Goal: Ask a question: Seek information or help from site administrators or community

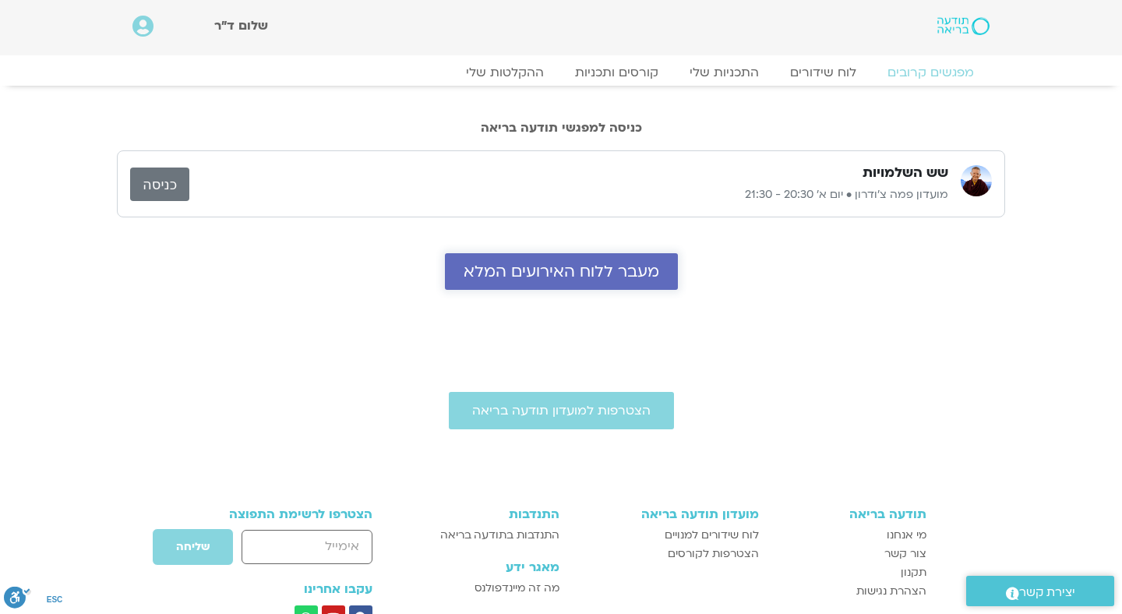
click at [616, 263] on span "מעבר ללוח האירועים המלא" at bounding box center [562, 272] width 196 height 18
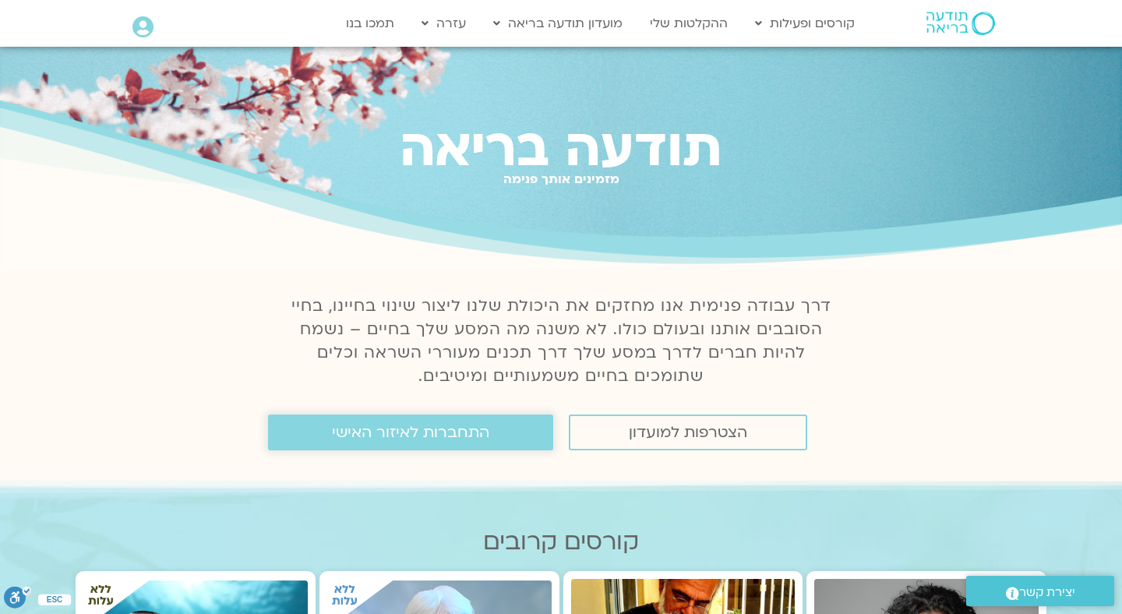
click at [397, 439] on span "התחברות לאיזור האישי" at bounding box center [410, 432] width 157 height 17
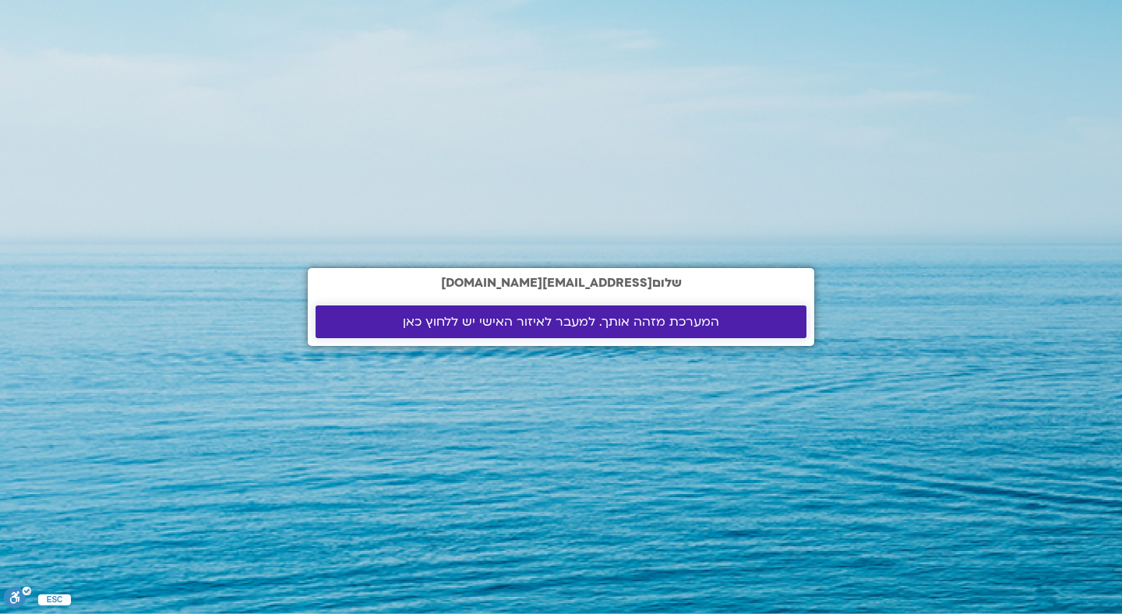
click at [471, 318] on span "המערכת מזהה אותך. למעבר לאיזור האישי יש ללחוץ כאן" at bounding box center [561, 322] width 316 height 14
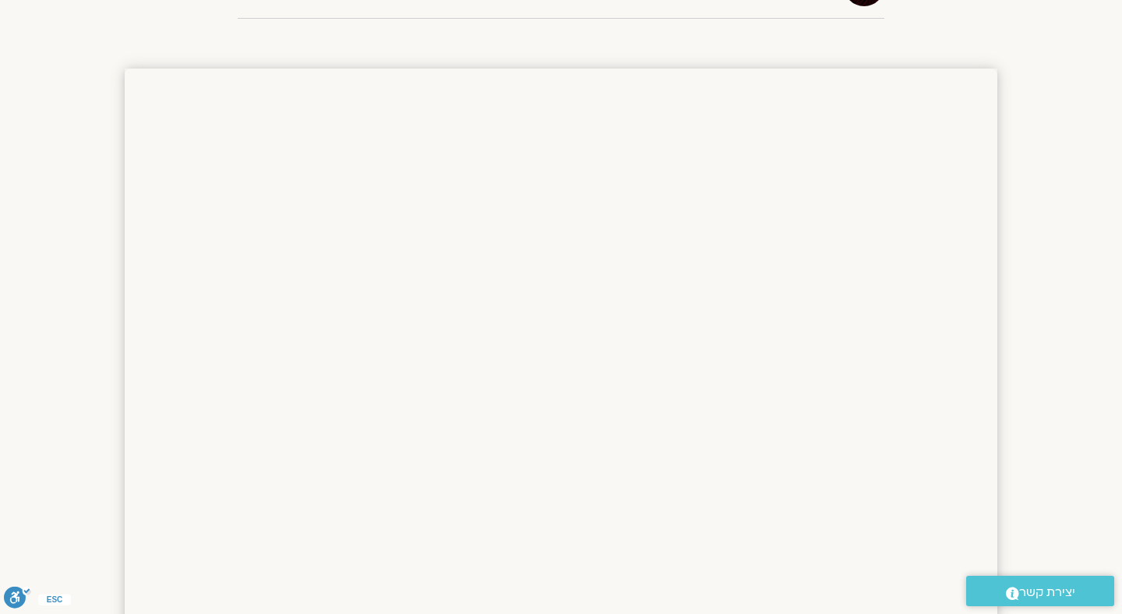
scroll to position [462, 0]
click at [1021, 594] on span "יצירת קשר" at bounding box center [1047, 592] width 56 height 21
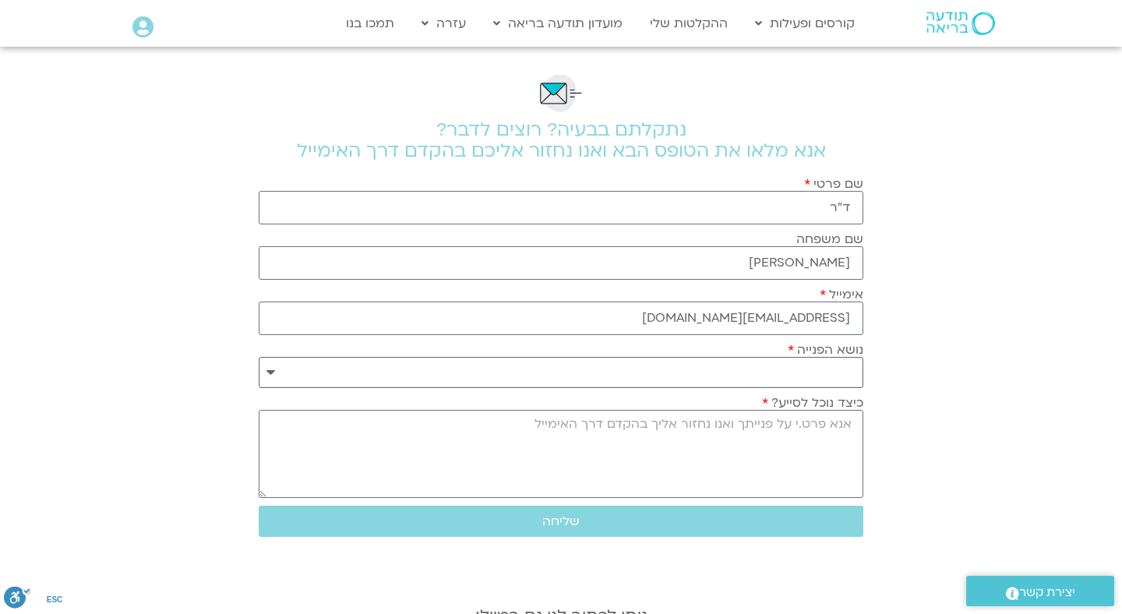
click at [848, 369] on select "**********" at bounding box center [561, 372] width 605 height 31
select select "**********"
click at [842, 431] on textarea "כיצד נוכל לסייע?" at bounding box center [561, 454] width 605 height 88
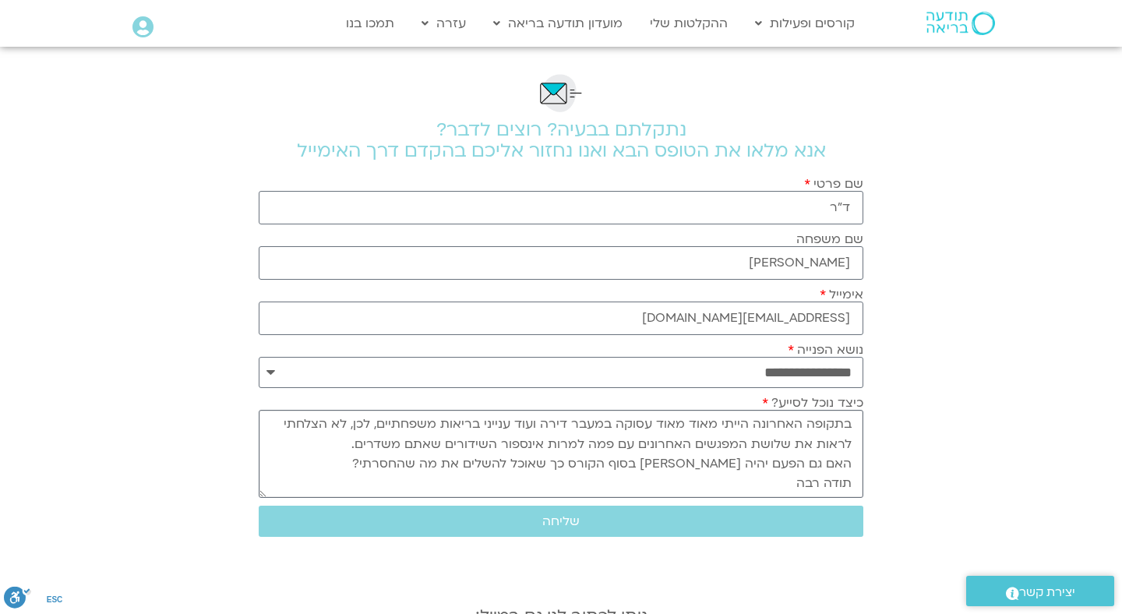
scroll to position [14, 0]
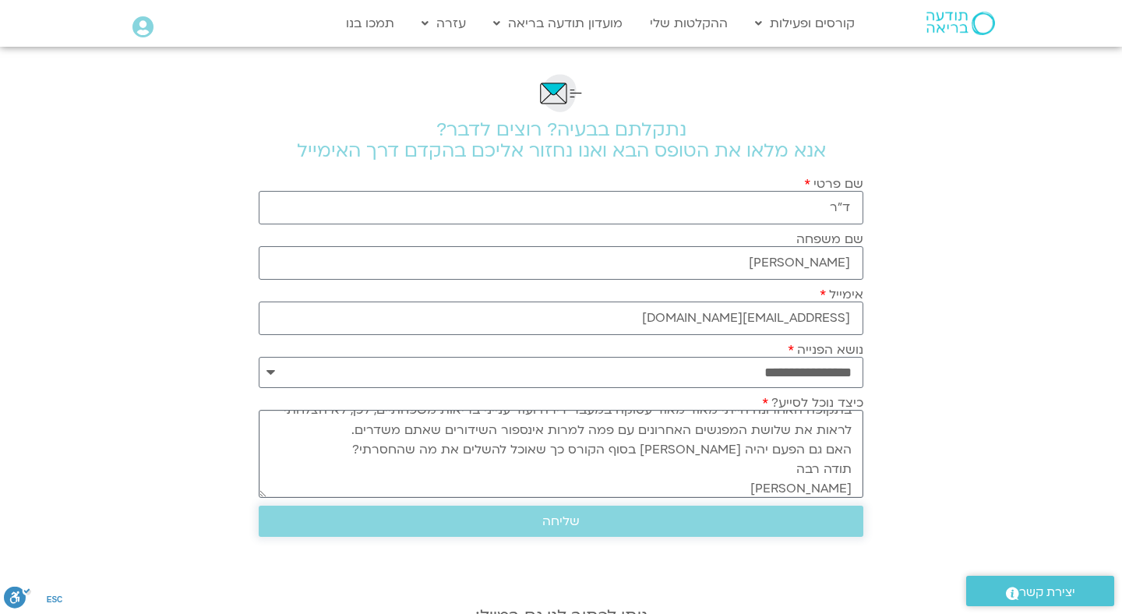
type textarea "בתקופה האחרונה הייתי מאוד מאוד עסוקה במעבר דירה ועוד ענייני בריאות משפחתיים, לכ…"
click at [613, 519] on span "שליחה" at bounding box center [560, 521] width 567 height 14
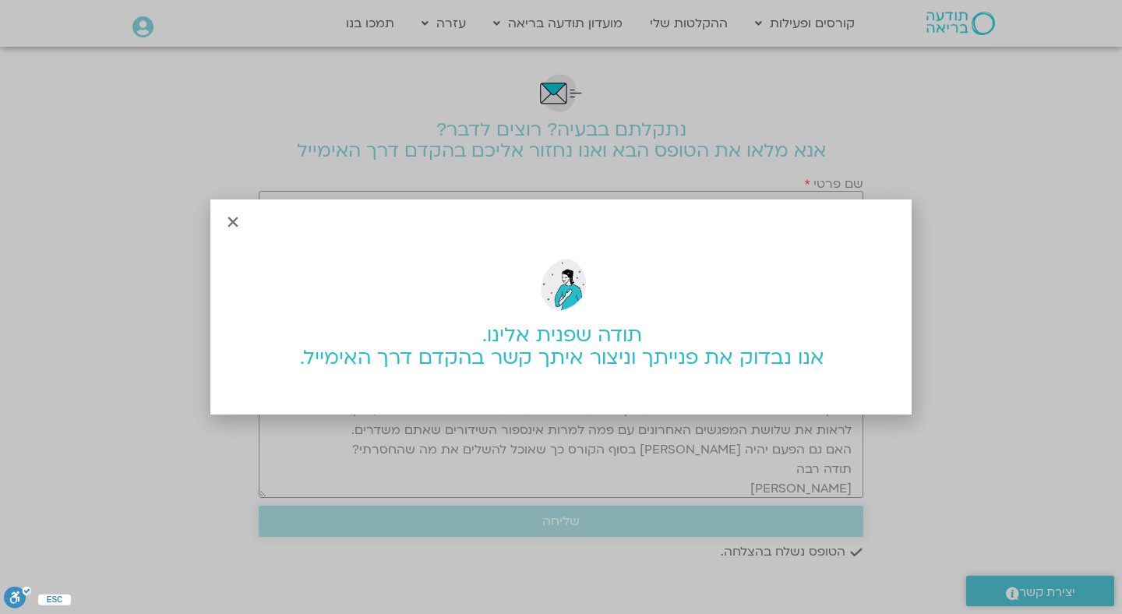
scroll to position [0, 0]
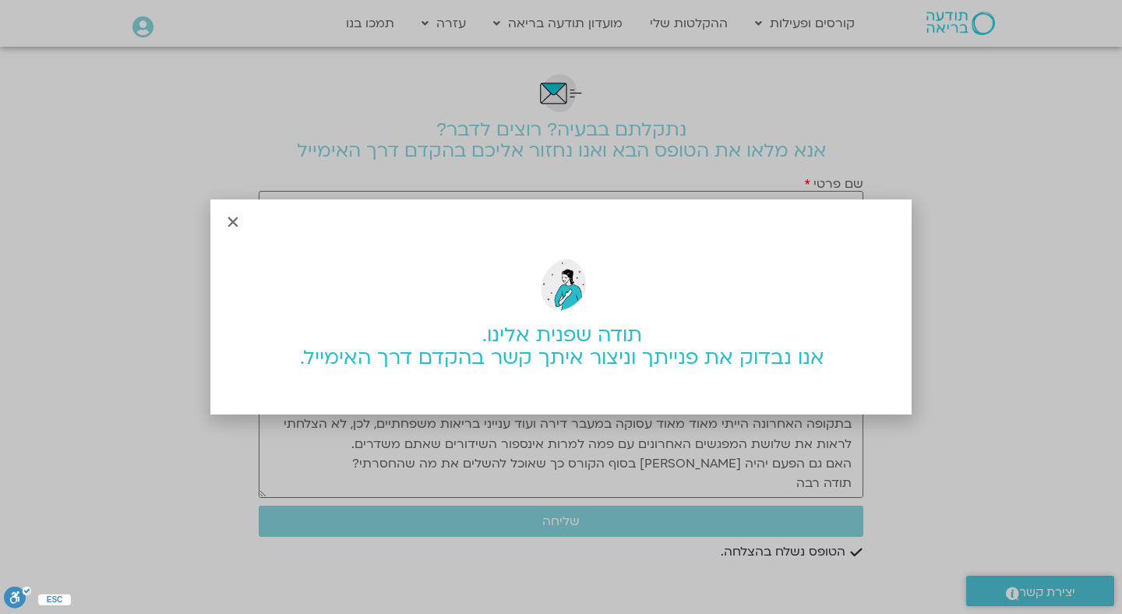
click at [233, 224] on icon "Close" at bounding box center [233, 222] width 14 height 14
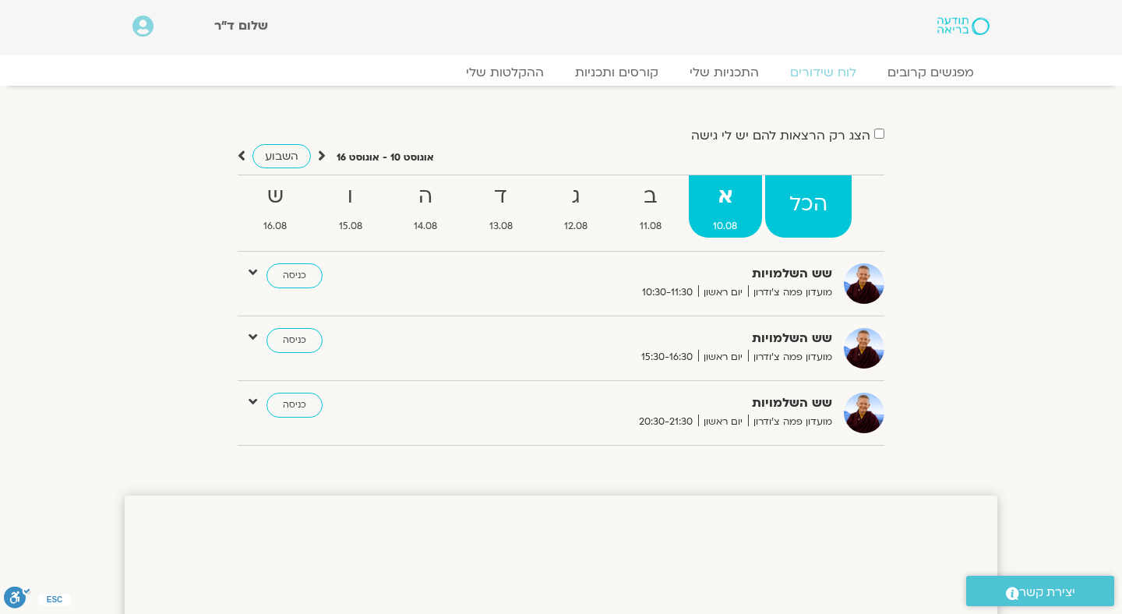
click at [814, 203] on strong "הכל" at bounding box center [808, 204] width 87 height 35
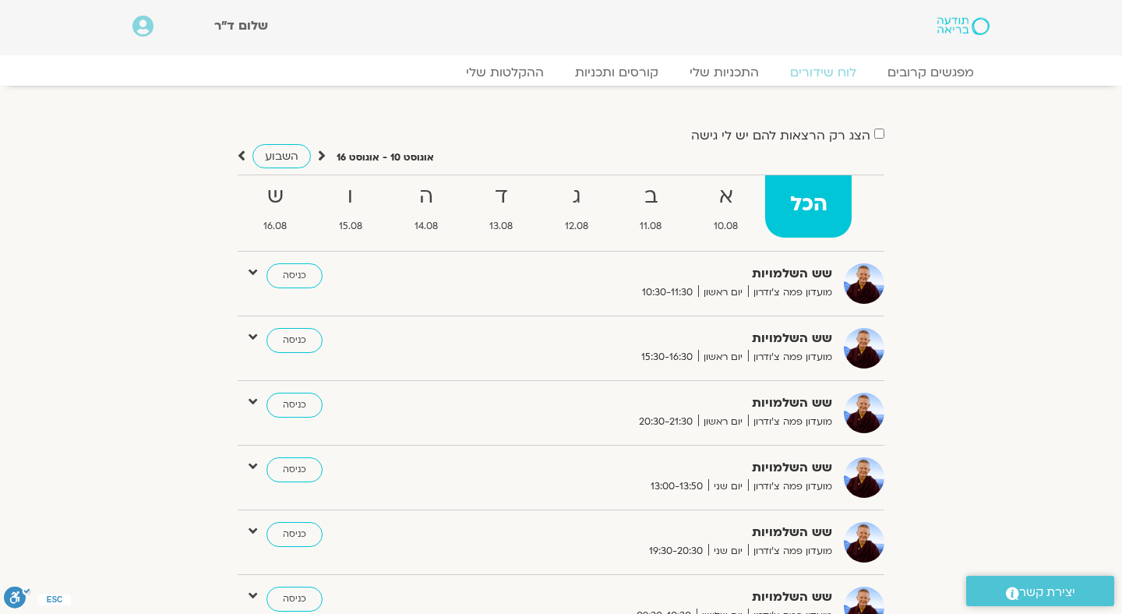
click at [800, 133] on label "הצג רק הרצאות להם יש לי גישה" at bounding box center [780, 136] width 179 height 14
click at [731, 75] on link "התכניות שלי" at bounding box center [724, 72] width 121 height 19
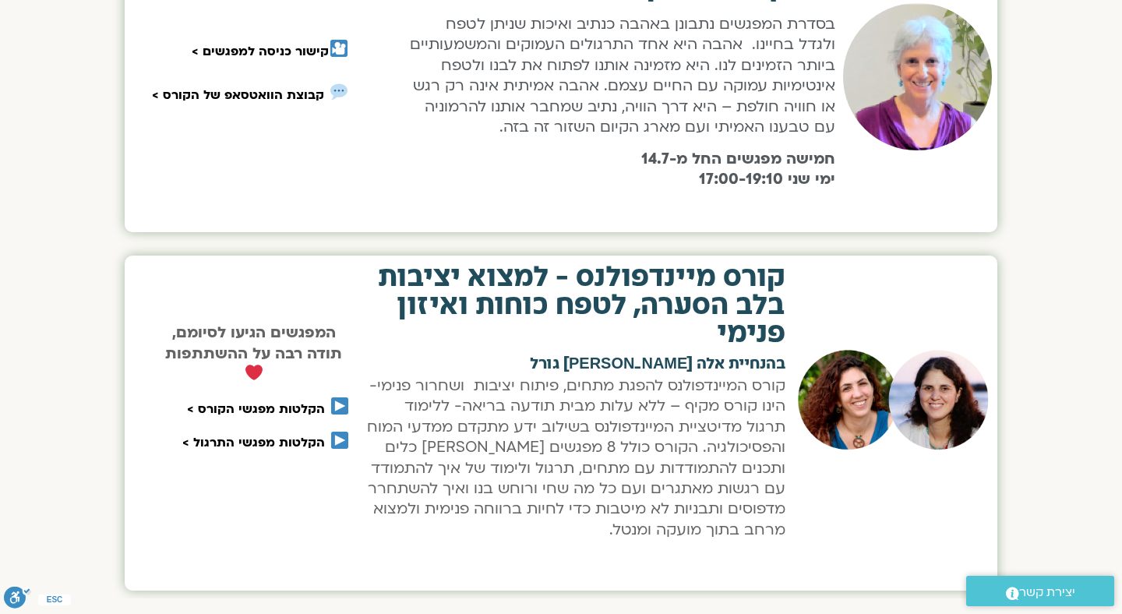
scroll to position [1234, 0]
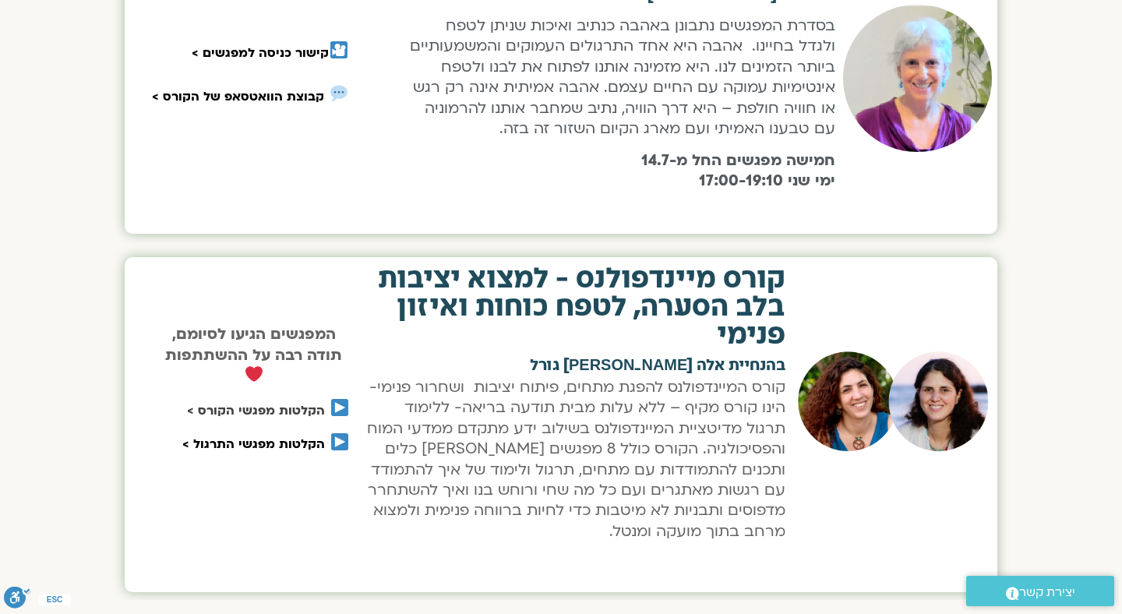
click at [239, 409] on link "הקלטות מפגשי הקורס >" at bounding box center [256, 410] width 138 height 17
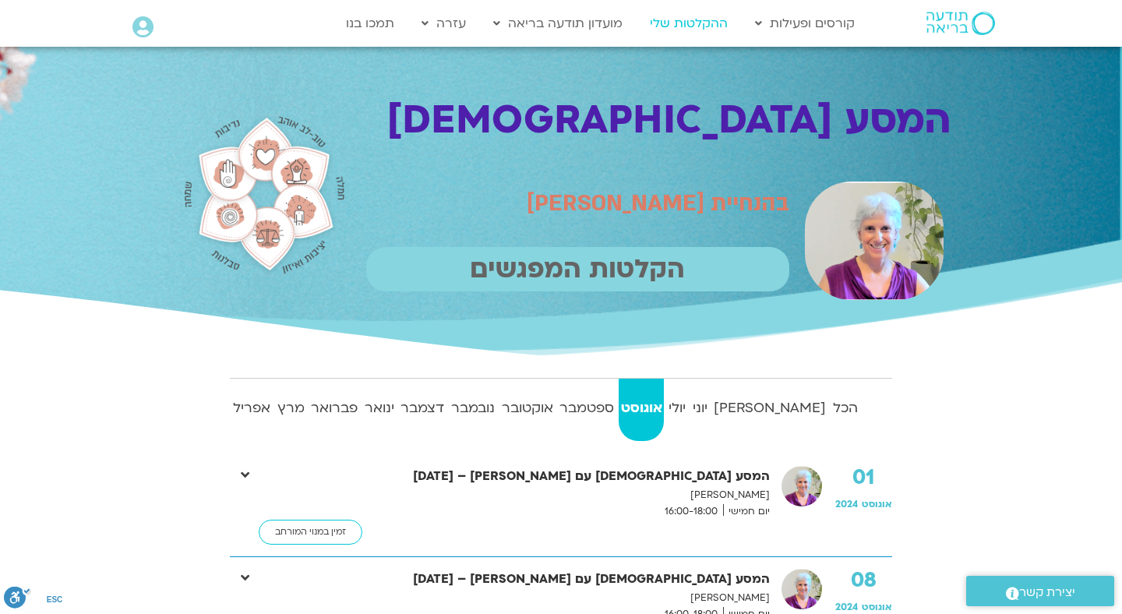
click at [692, 21] on link "ההקלטות שלי" at bounding box center [689, 24] width 94 height 30
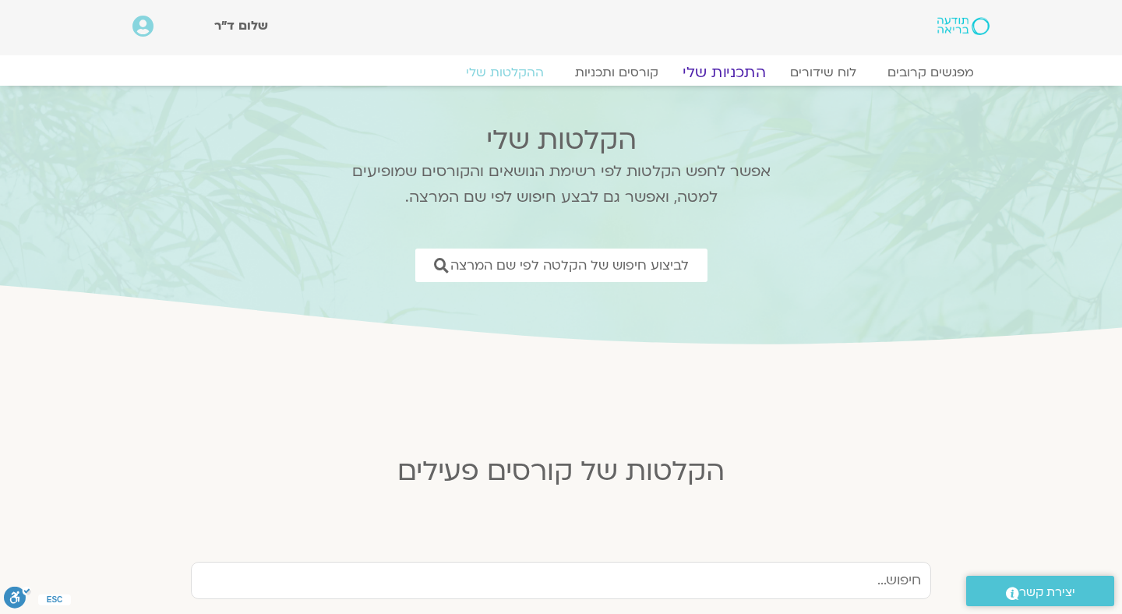
click at [735, 74] on link "התכניות שלי" at bounding box center [724, 72] width 121 height 19
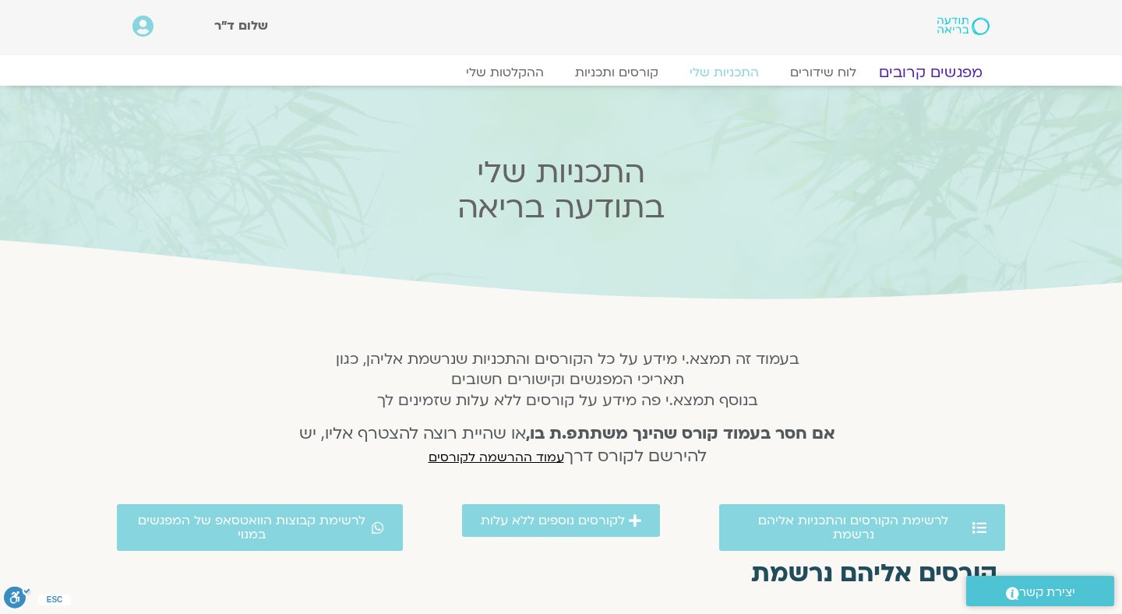
click at [931, 72] on link "מפגשים קרובים" at bounding box center [930, 72] width 141 height 19
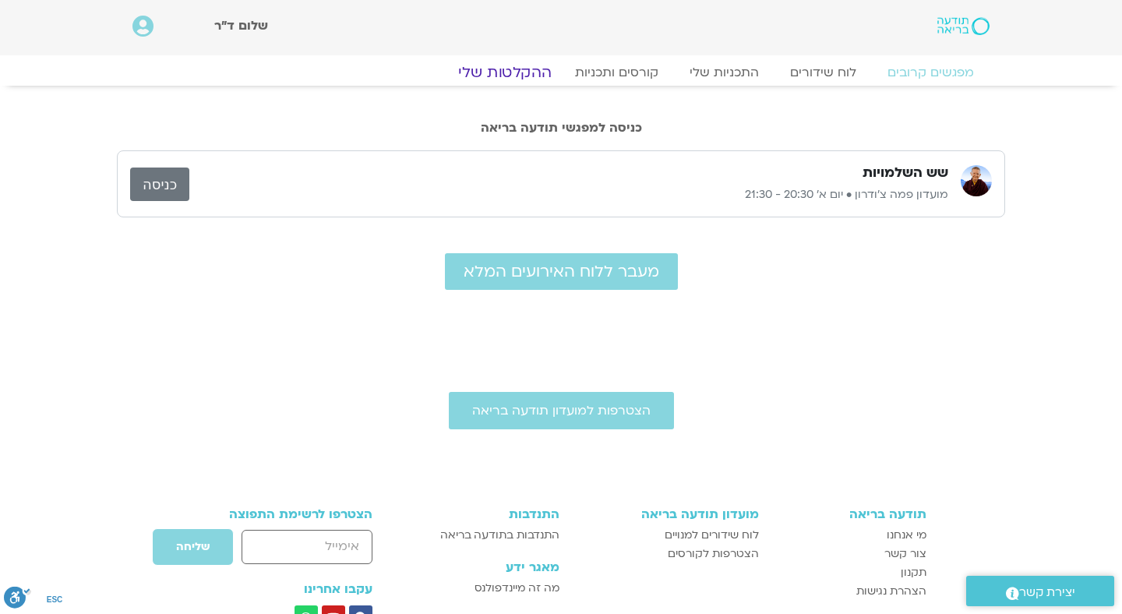
click at [522, 76] on link "ההקלטות שלי" at bounding box center [505, 72] width 131 height 19
click at [520, 69] on link "ההקלטות שלי" at bounding box center [505, 72] width 131 height 19
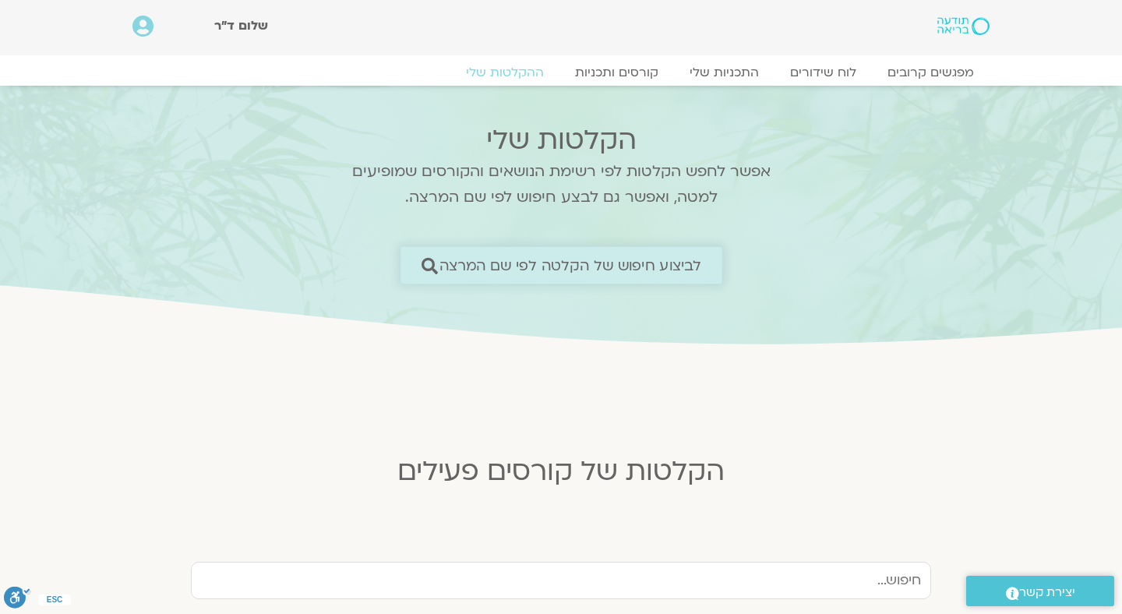
click at [669, 260] on span "לביצוע חיפוש של הקלטה לפי שם המרצה" at bounding box center [570, 265] width 263 height 16
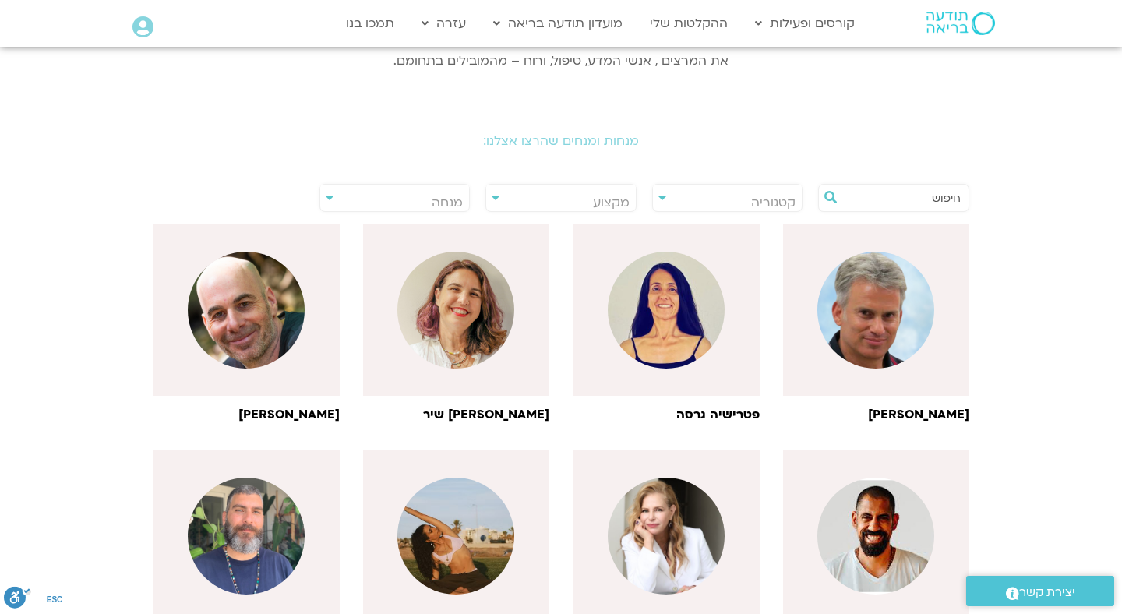
scroll to position [255, 0]
click at [880, 199] on input "text" at bounding box center [901, 198] width 118 height 26
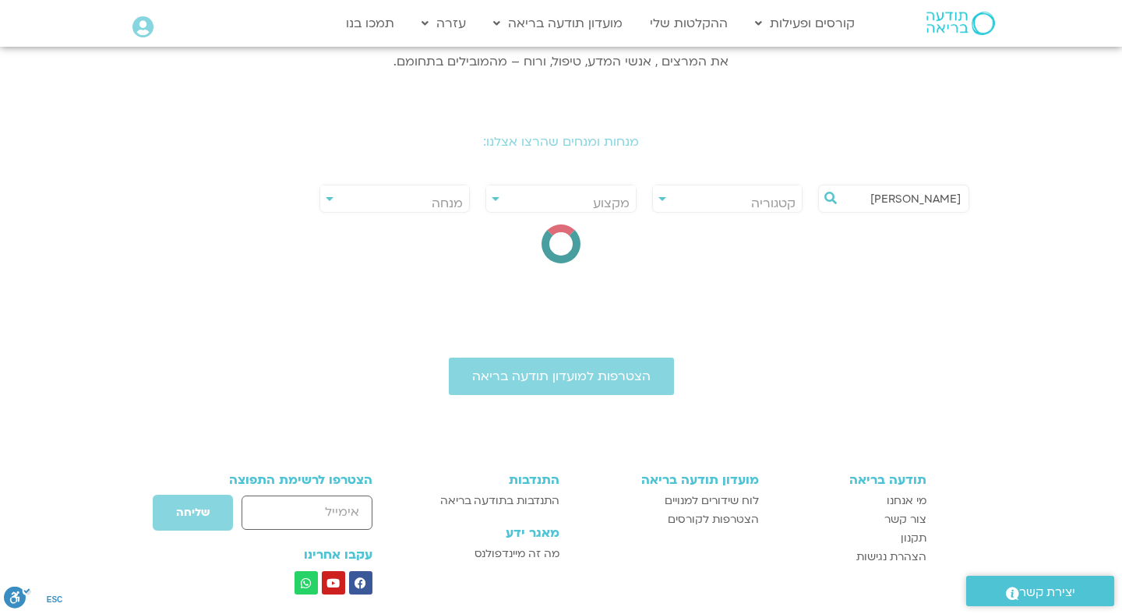
type input "רון אלון"
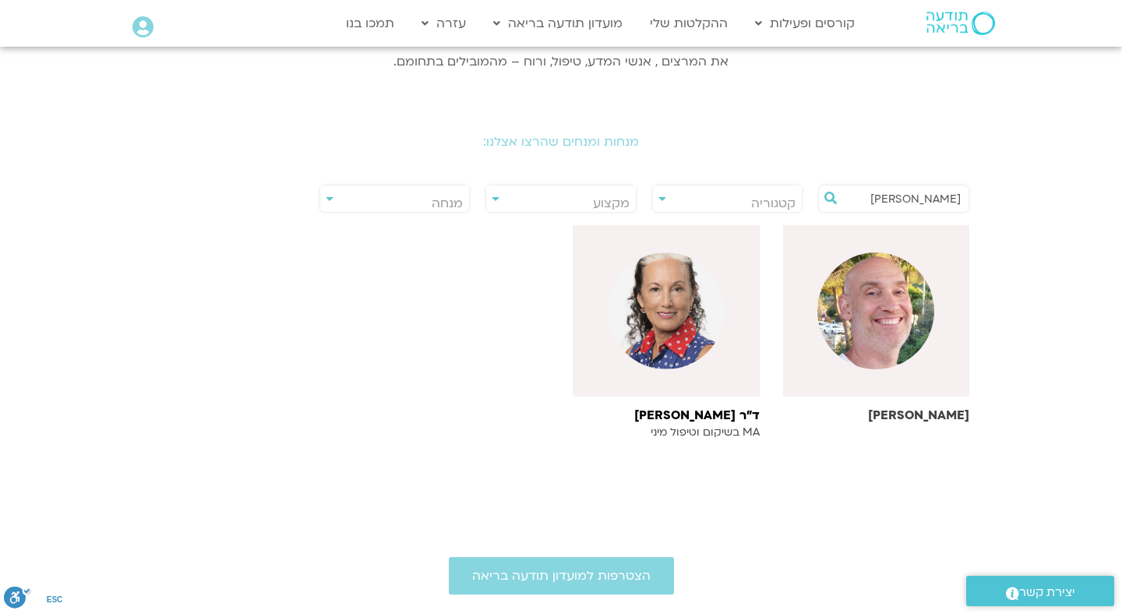
click at [879, 289] on img at bounding box center [876, 311] width 117 height 117
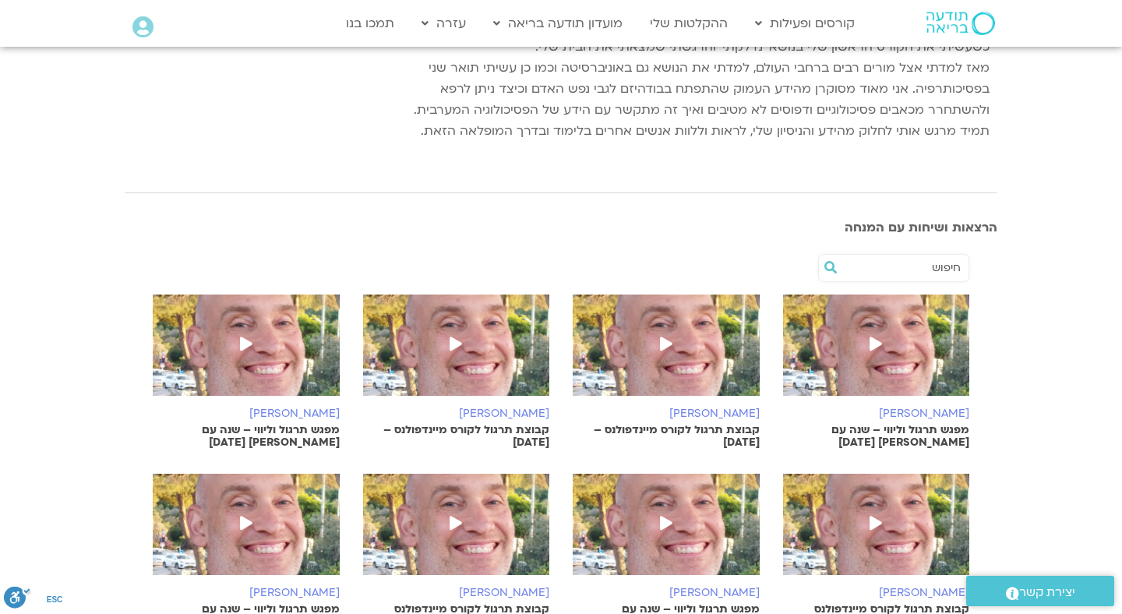
scroll to position [313, 0]
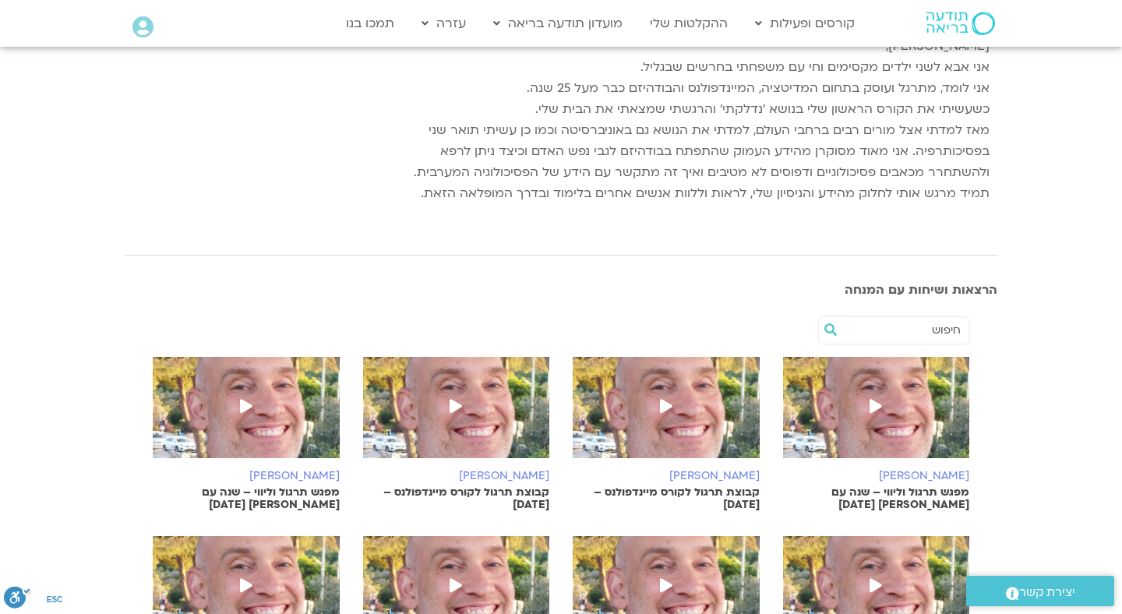
click at [895, 411] on img at bounding box center [876, 415] width 187 height 117
click at [874, 407] on icon at bounding box center [876, 406] width 12 height 14
click at [663, 403] on icon at bounding box center [666, 406] width 12 height 14
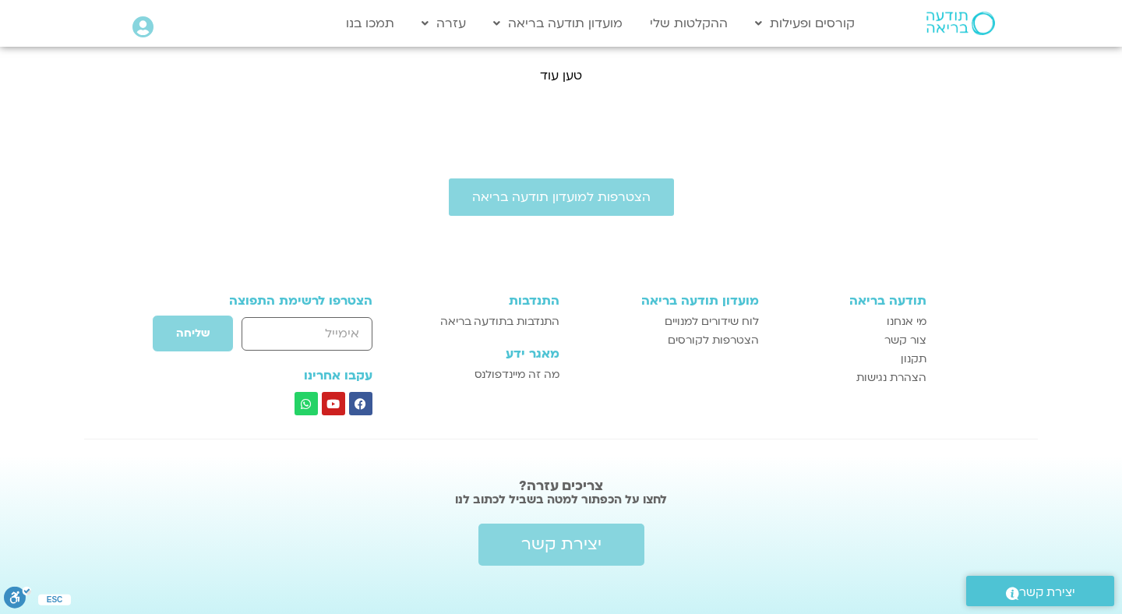
scroll to position [1330, 0]
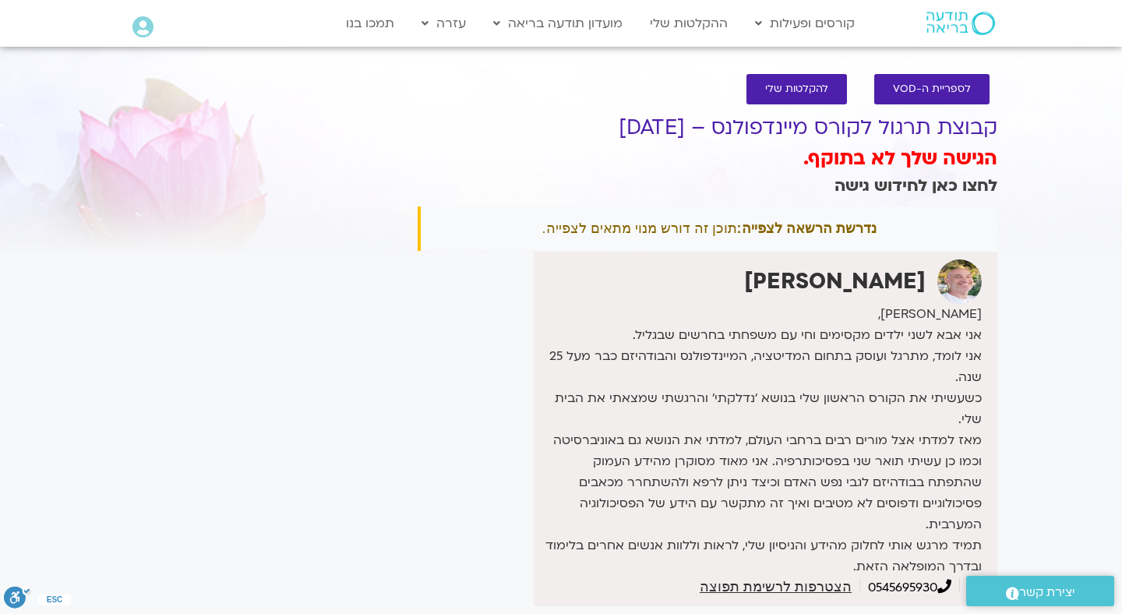
click at [906, 189] on link "לחצו כאן לחידוש גישה" at bounding box center [916, 186] width 163 height 23
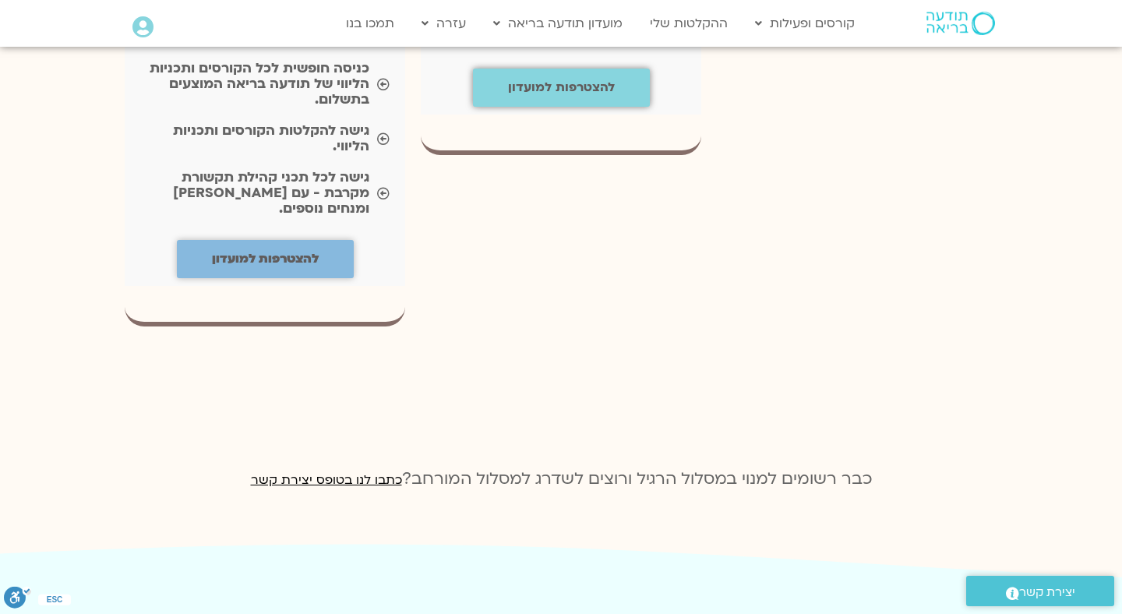
scroll to position [2044, 0]
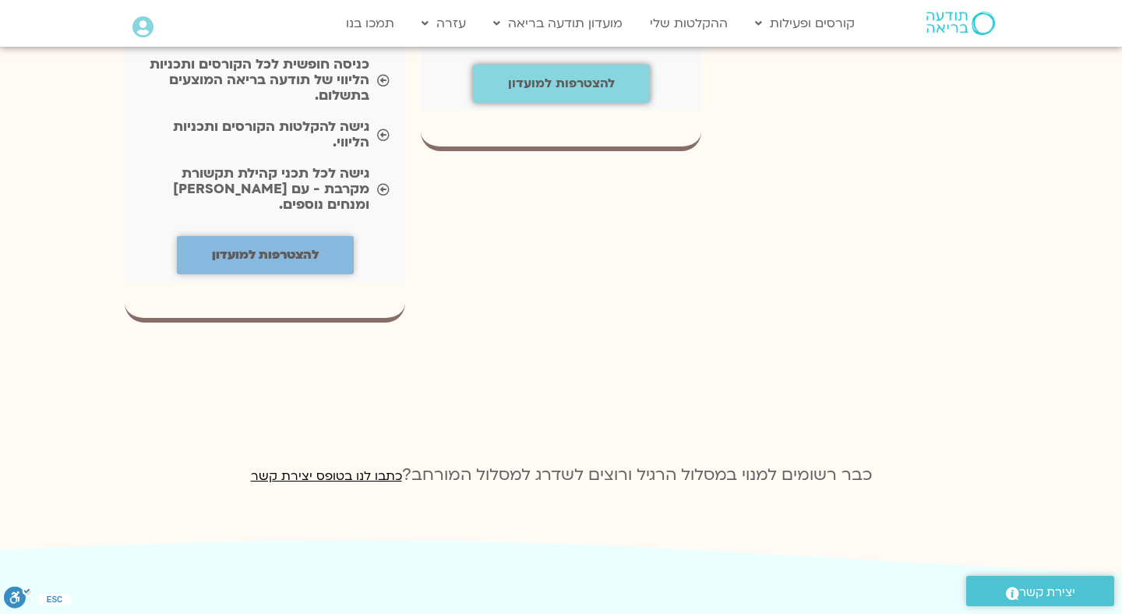
click at [1013, 591] on icon ".st0{fill:#FFFFFF;}" at bounding box center [1012, 593] width 13 height 16
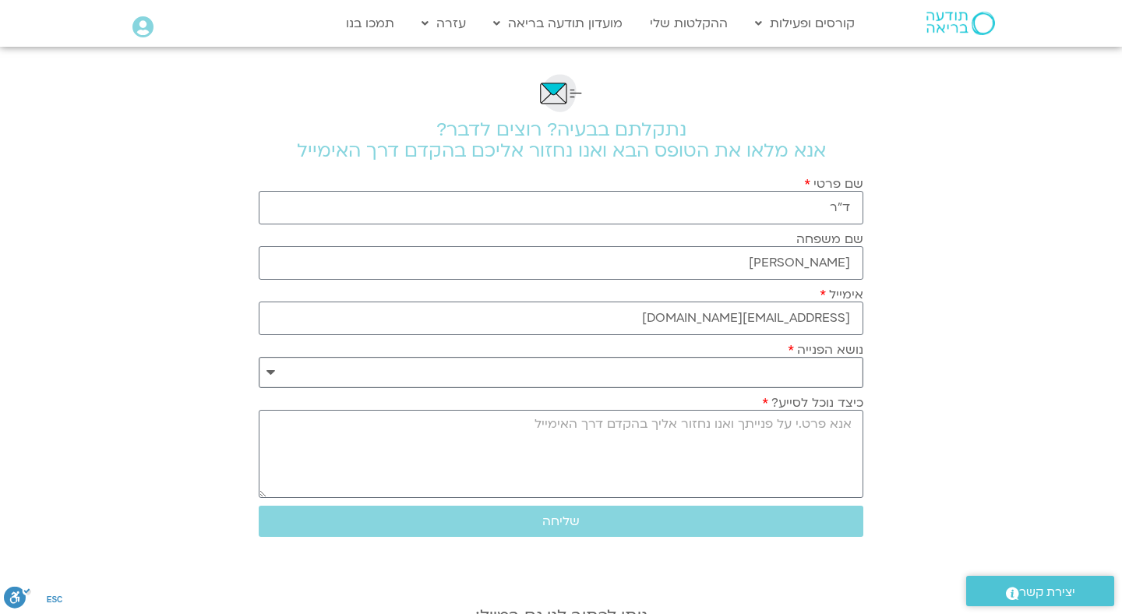
click at [845, 370] on select "**********" at bounding box center [561, 372] width 605 height 31
select select "**********"
click at [840, 432] on textarea "כיצד נוכל לסייע?" at bounding box center [561, 454] width 605 height 88
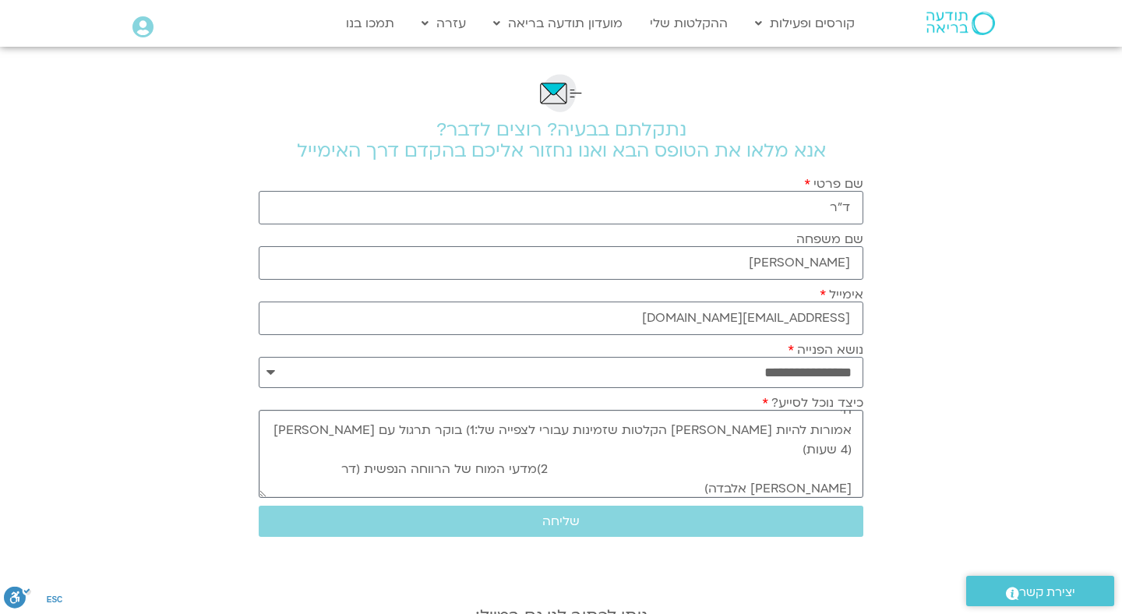
scroll to position [34, 0]
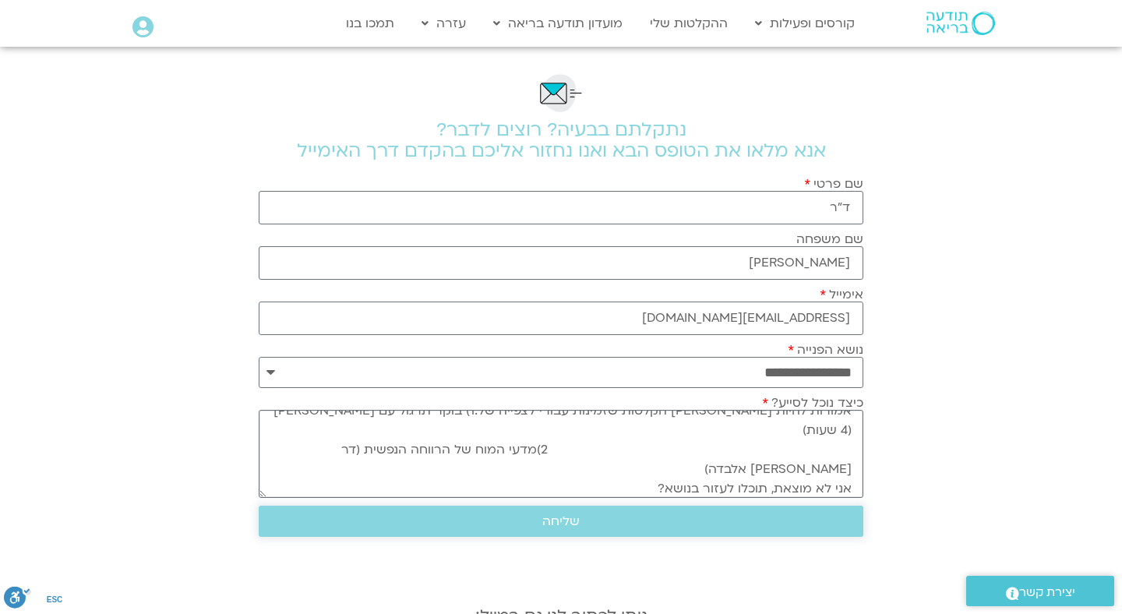
type textarea "הי אמורות להיות [PERSON_NAME] הקלטות שזמינות עבורי לצפייה של:1) בוקר תרגול עם […"
click at [583, 519] on span "שליחה" at bounding box center [560, 521] width 567 height 14
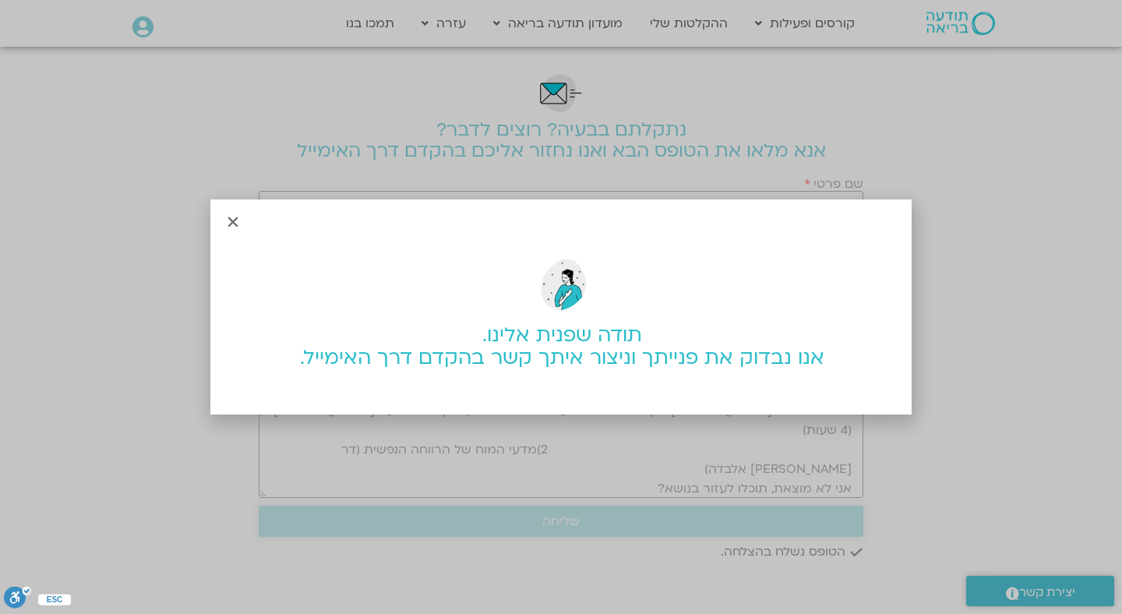
scroll to position [0, 0]
